Goal: Find specific page/section: Find specific page/section

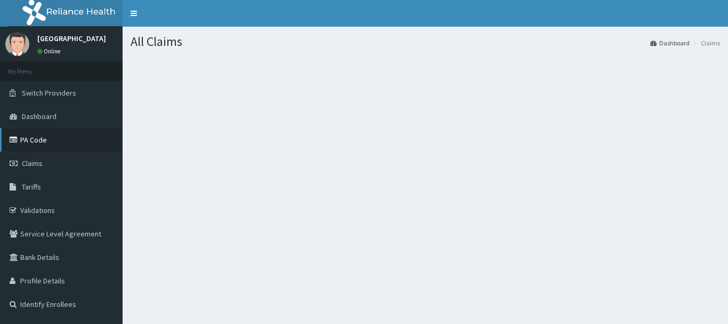
click at [39, 141] on link "PA Code" at bounding box center [61, 139] width 123 height 23
